Goal: Subscribe to service/newsletter

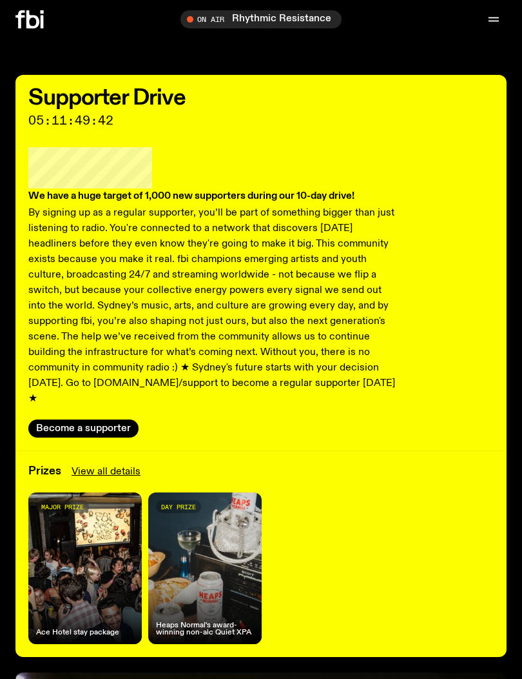
click at [106, 419] on button "Become a supporter" at bounding box center [83, 428] width 110 height 18
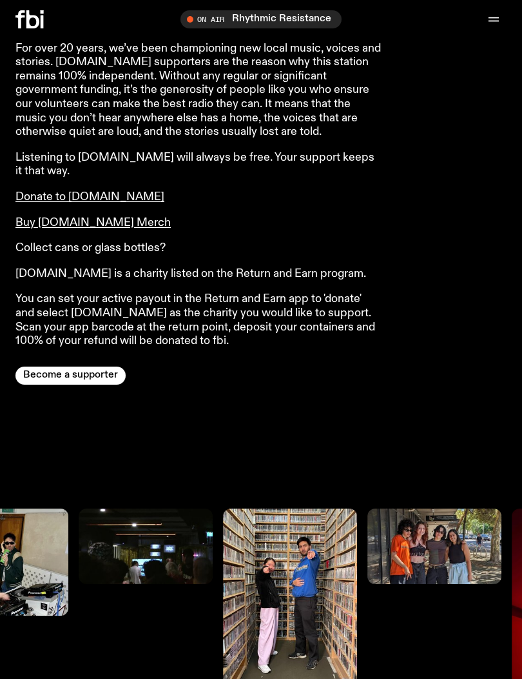
scroll to position [1164, 0]
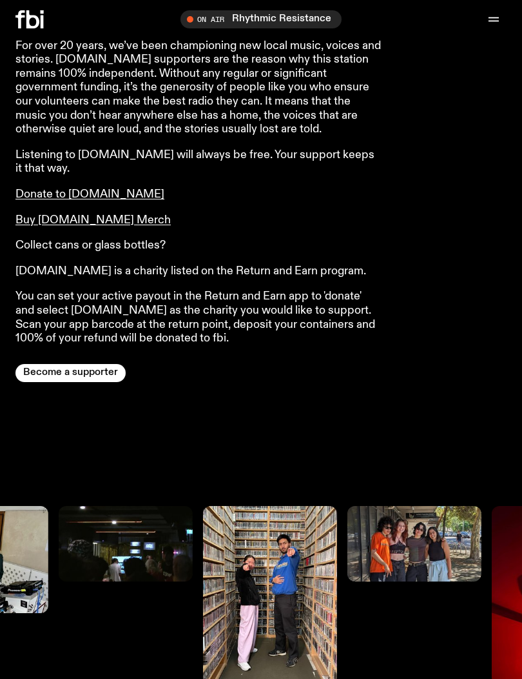
click at [88, 214] on link "Buy [DOMAIN_NAME] Merch" at bounding box center [92, 220] width 155 height 12
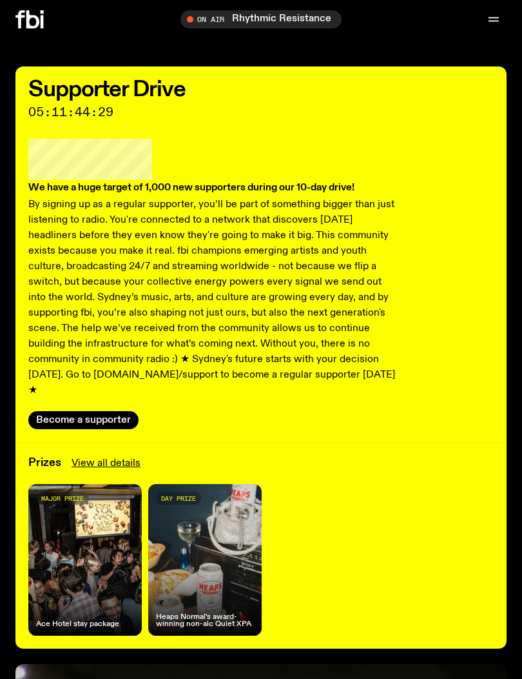
scroll to position [5, 0]
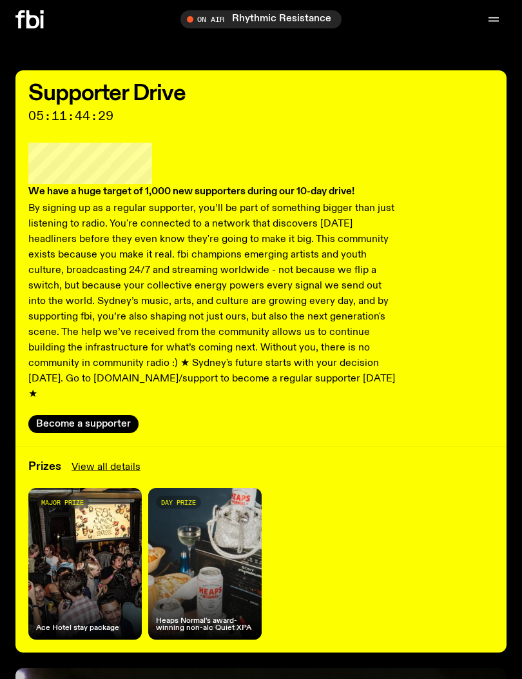
click at [95, 415] on button "Become a supporter" at bounding box center [83, 424] width 110 height 18
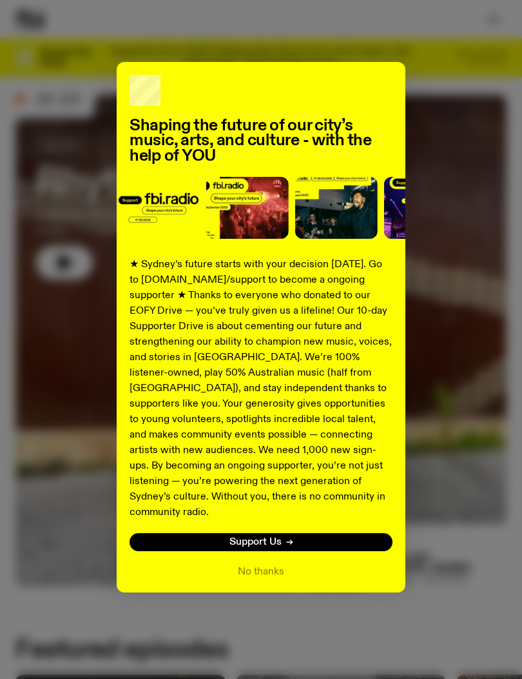
scroll to position [19, 0]
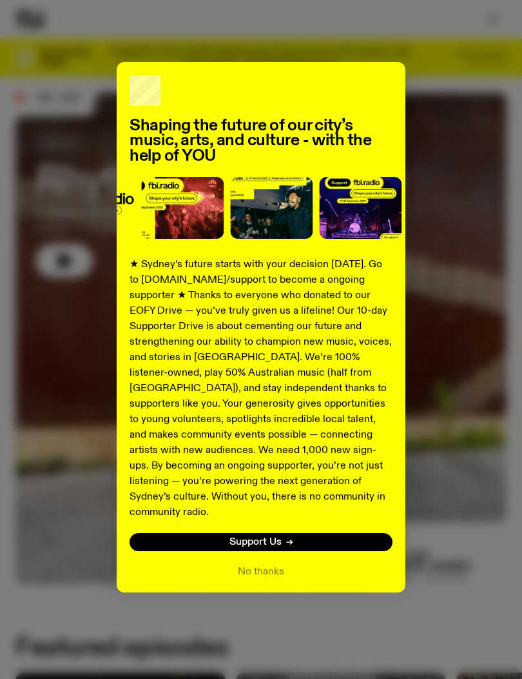
click at [272, 564] on button "No thanks" at bounding box center [261, 571] width 46 height 15
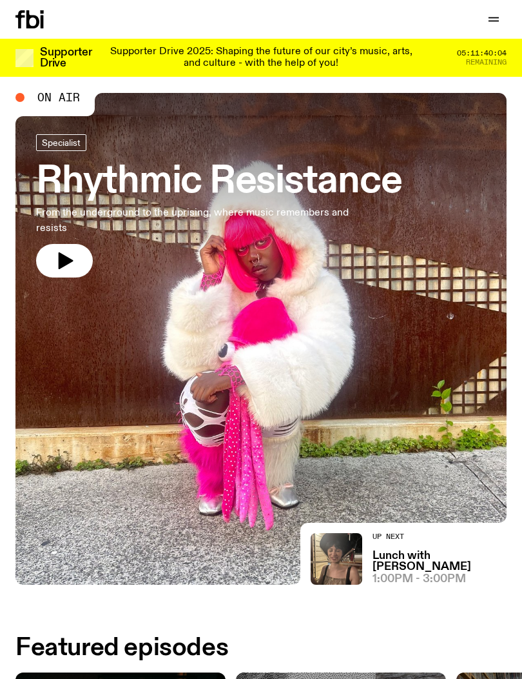
click at [492, 15] on icon "button" at bounding box center [493, 19] width 15 height 15
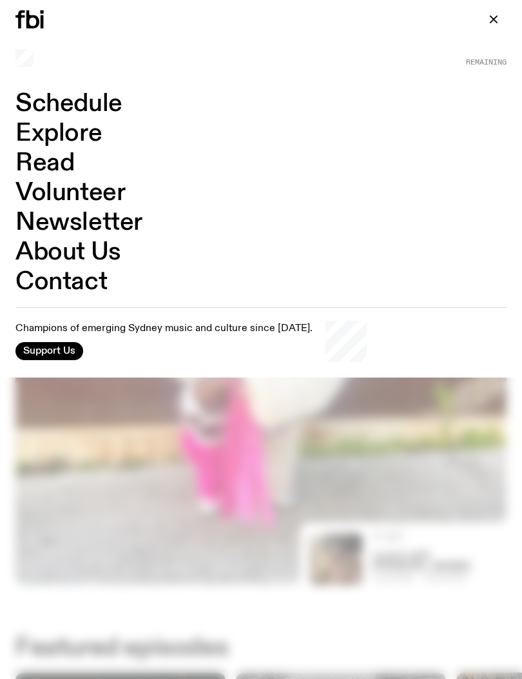
click at [344, 466] on div at bounding box center [261, 339] width 522 height 679
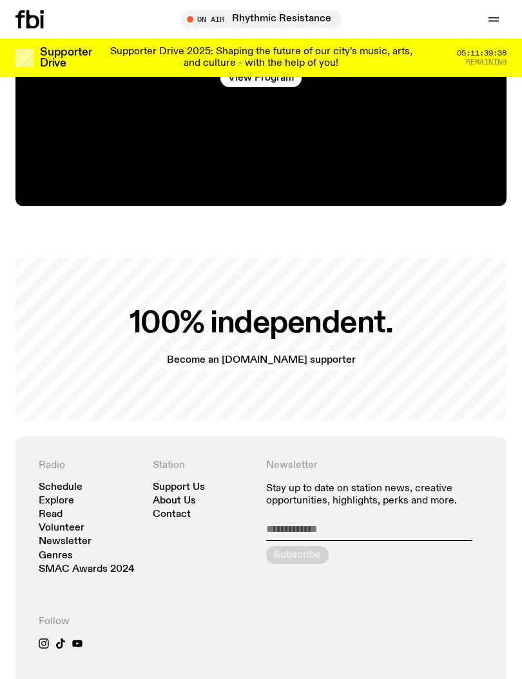
scroll to position [2425, 0]
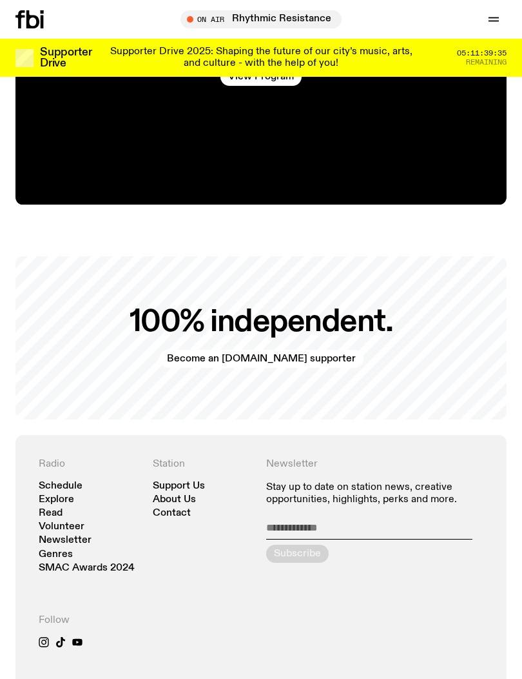
click at [425, 521] on input "email" at bounding box center [369, 530] width 206 height 18
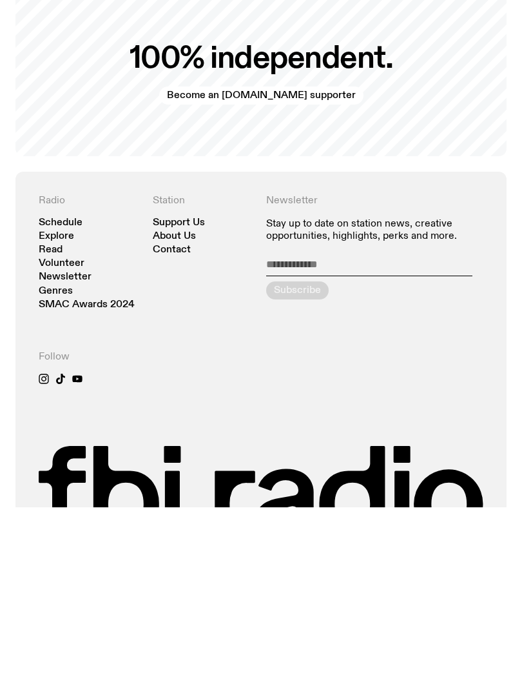
scroll to position [2599, 0]
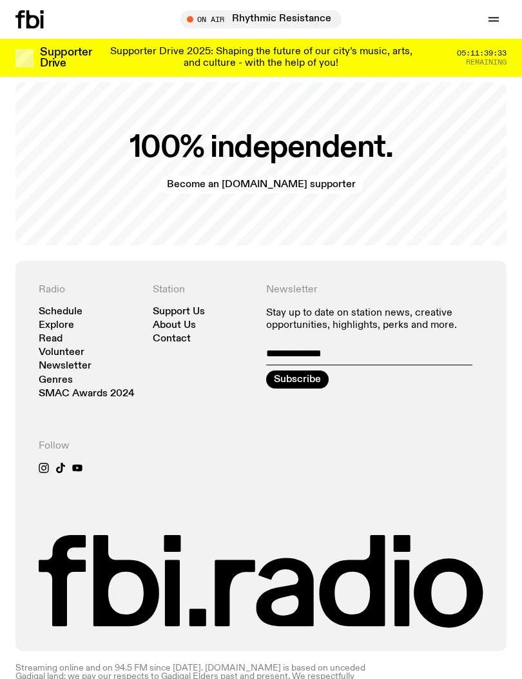
type input "**********"
click at [315, 370] on div "submit" at bounding box center [297, 379] width 63 height 18
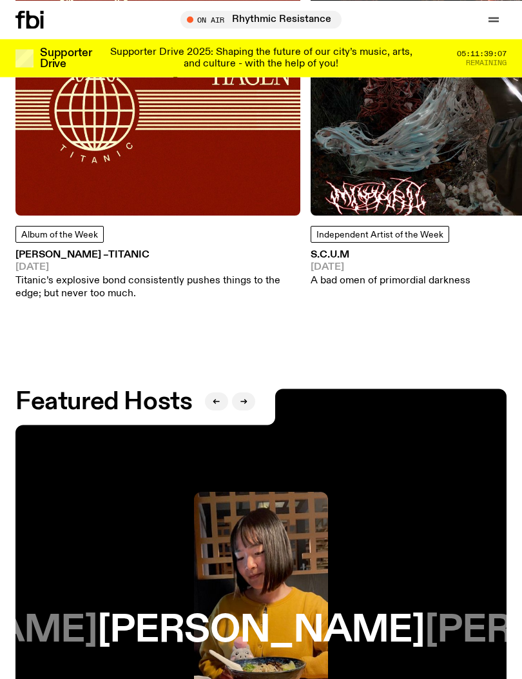
scroll to position [1724, 0]
